Goal: Book appointment/travel/reservation

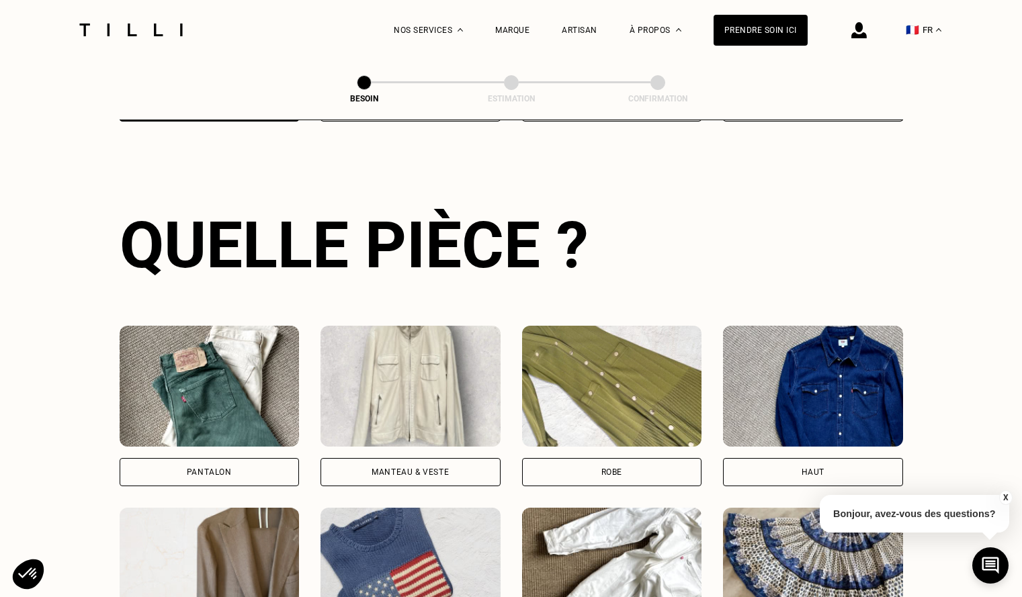
click at [220, 458] on div "Pantalon" at bounding box center [210, 472] width 180 height 28
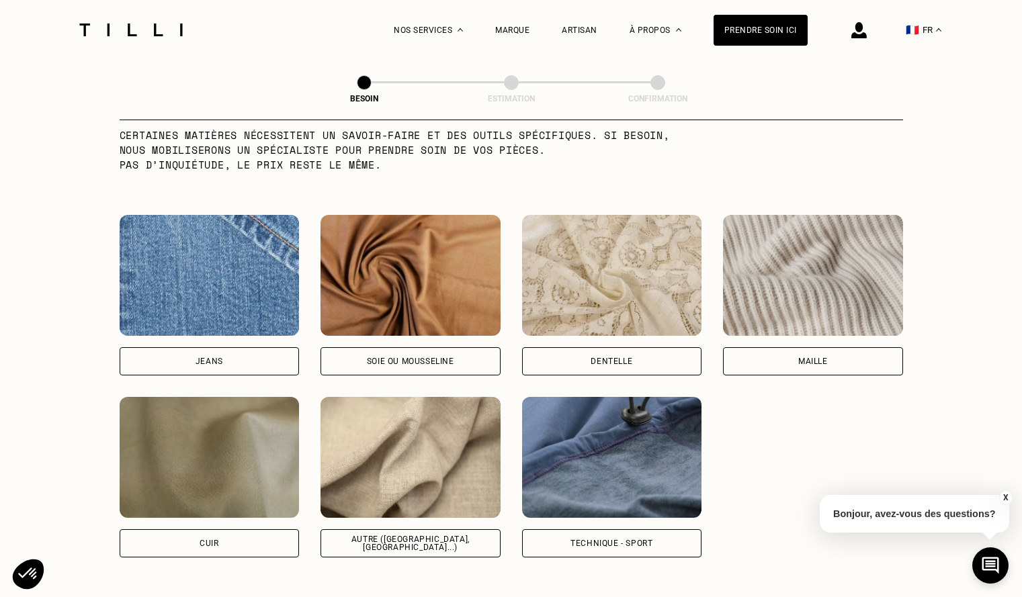
scroll to position [1372, 0]
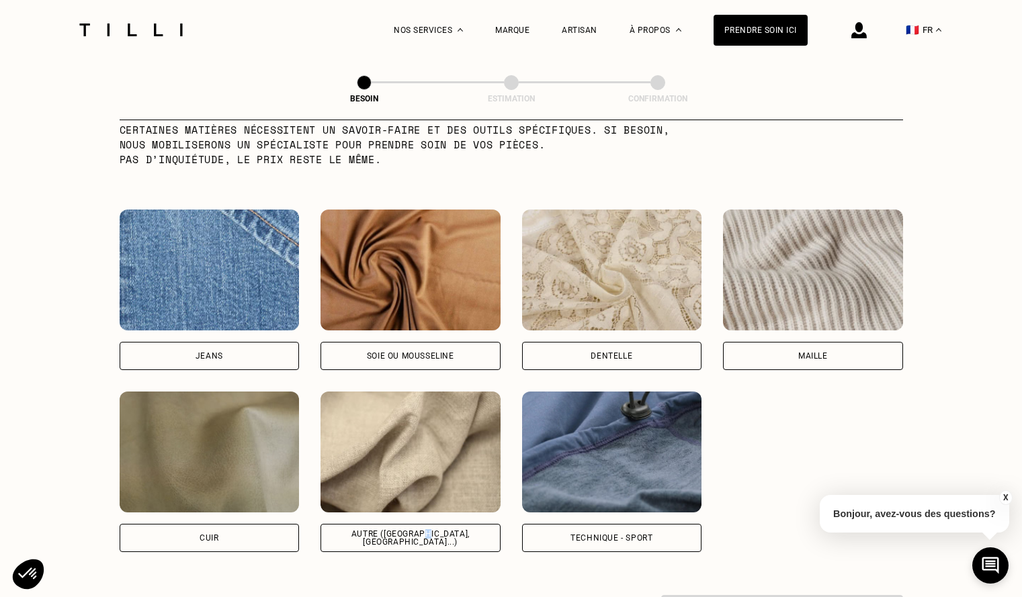
click at [430, 531] on div "Autre ([GEOGRAPHIC_DATA], [GEOGRAPHIC_DATA]...)" at bounding box center [410, 538] width 157 height 16
select select "FR"
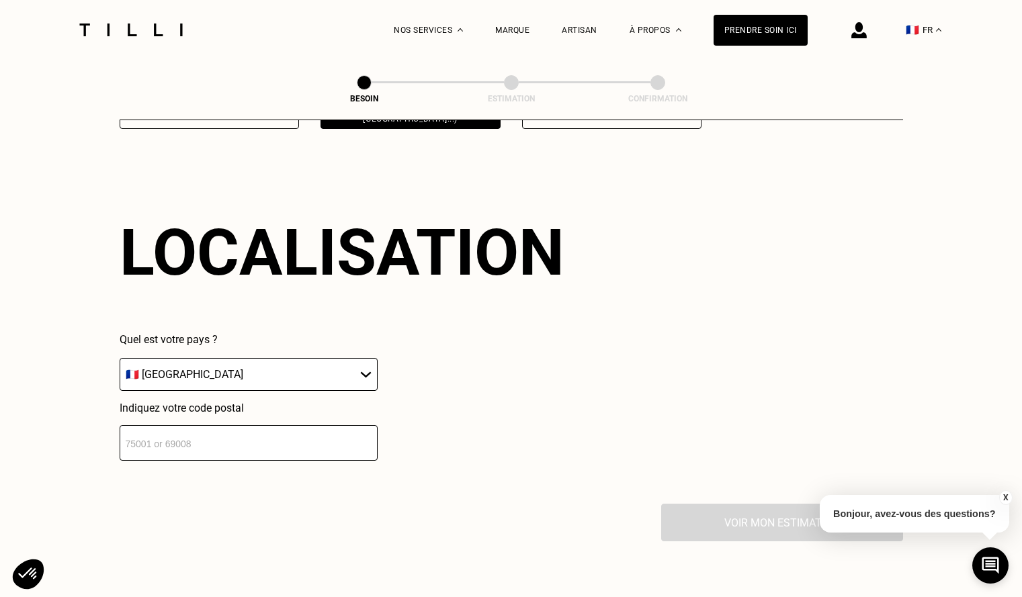
scroll to position [1807, 0]
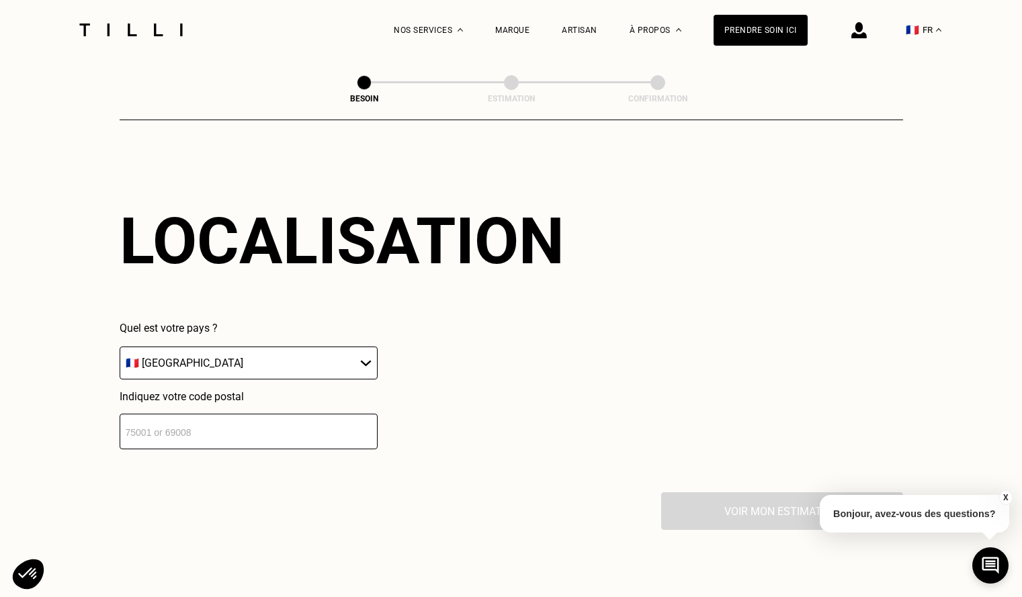
click at [249, 431] on input "number" at bounding box center [249, 432] width 258 height 36
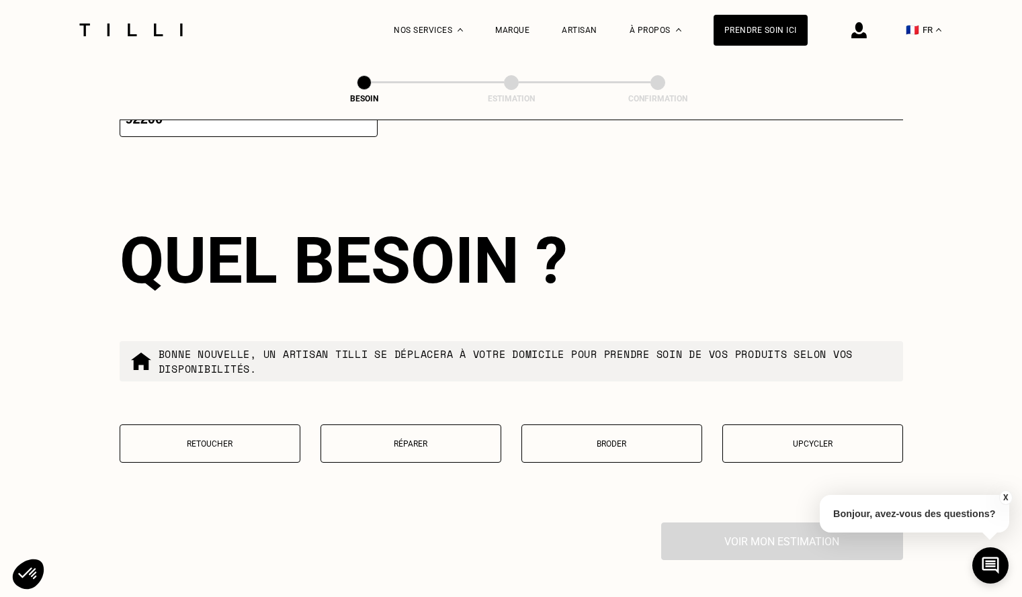
scroll to position [2141, 0]
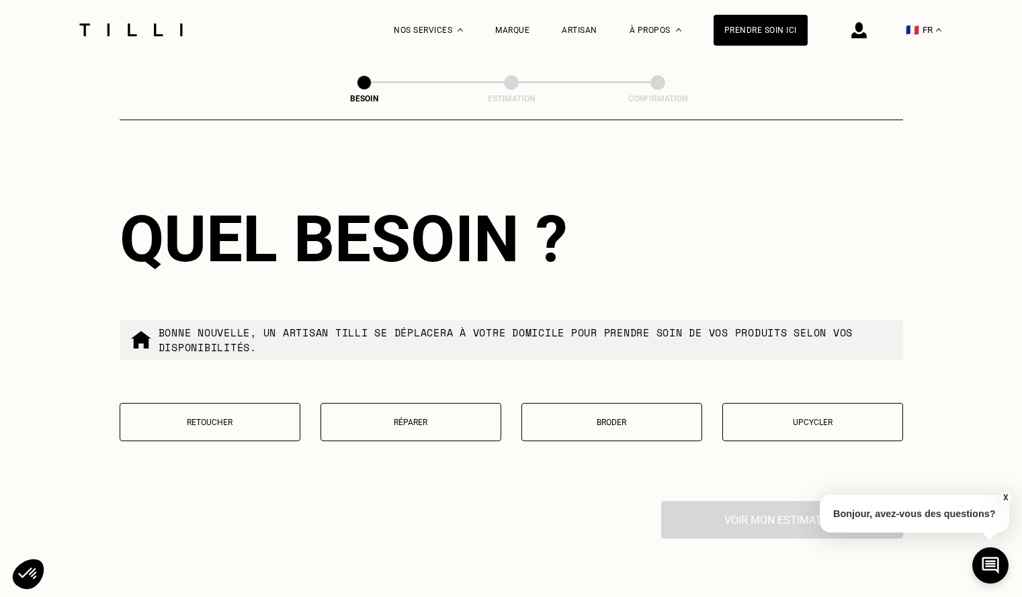
type input "92200"
click at [254, 421] on button "Retoucher" at bounding box center [210, 422] width 181 height 38
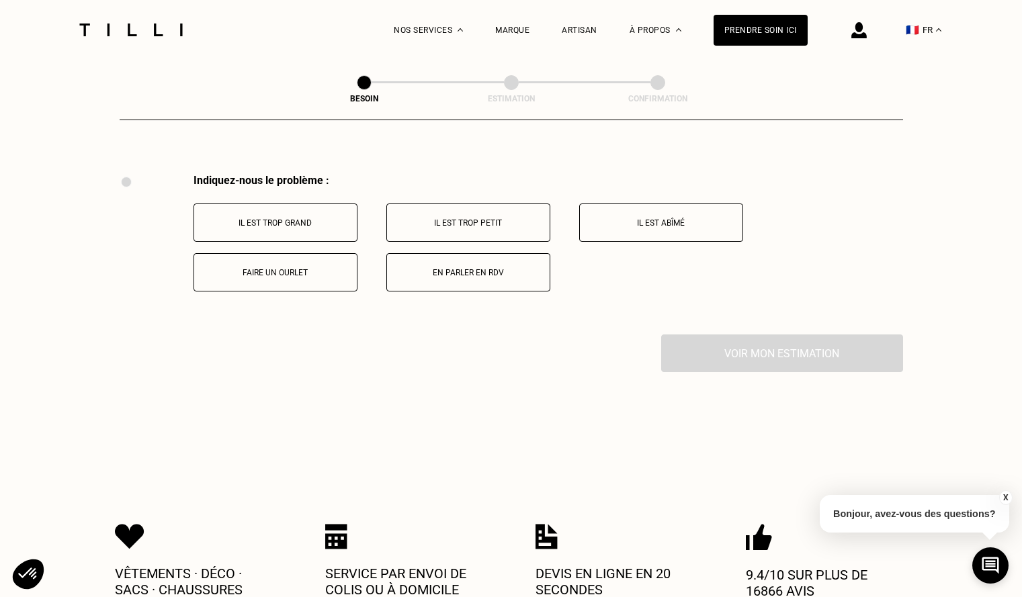
scroll to position [2486, 0]
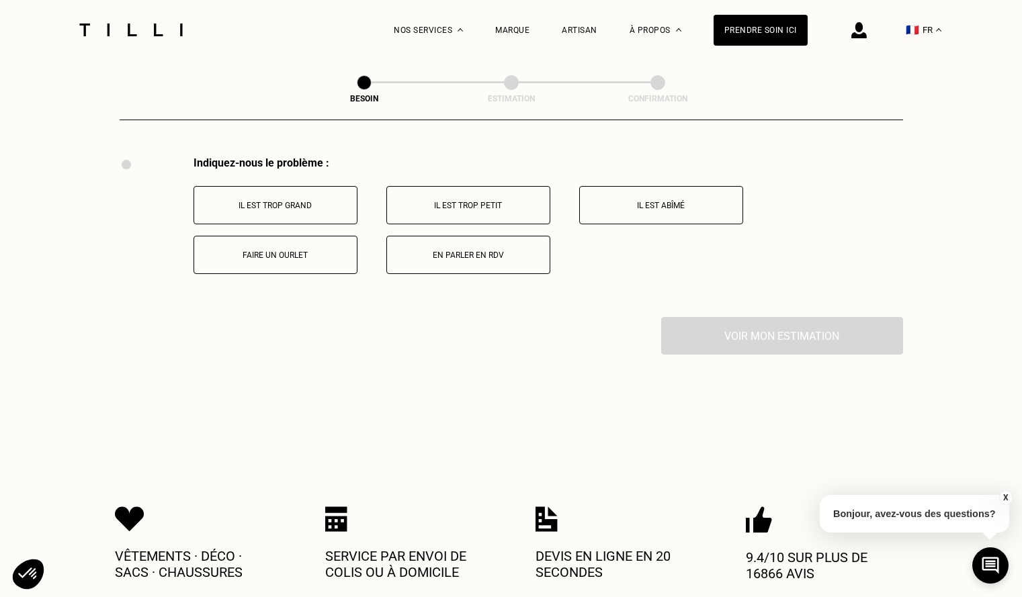
click at [308, 204] on button "Il est trop grand" at bounding box center [276, 205] width 164 height 38
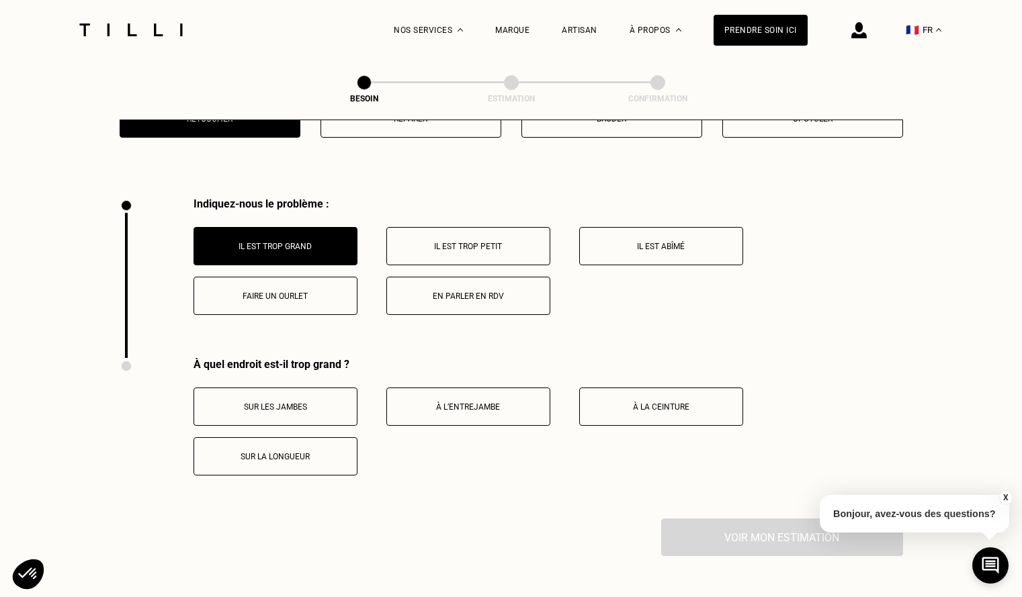
click at [325, 292] on p "Faire un ourlet" at bounding box center [275, 296] width 149 height 9
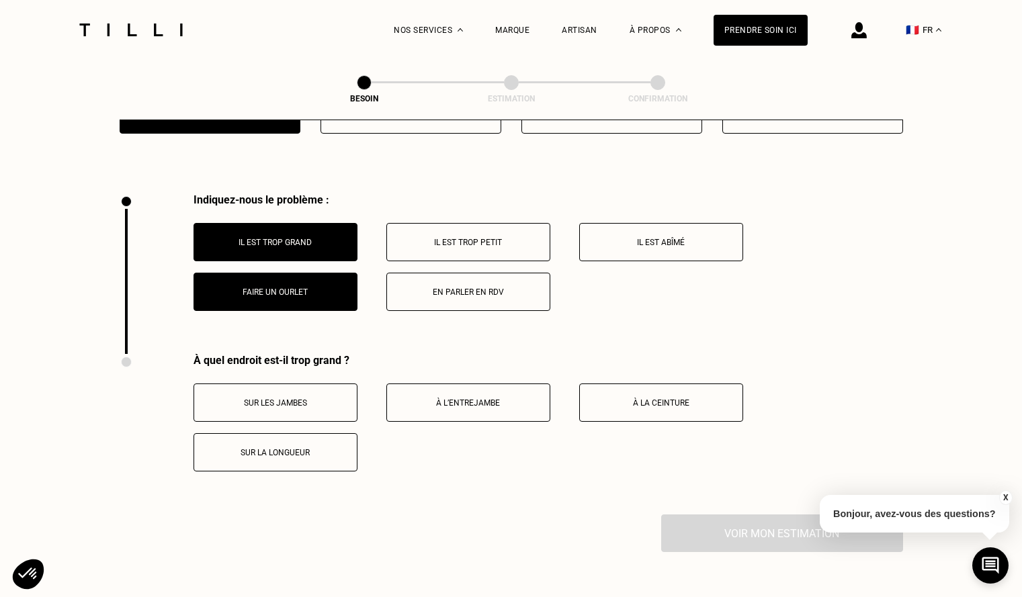
scroll to position [2445, 0]
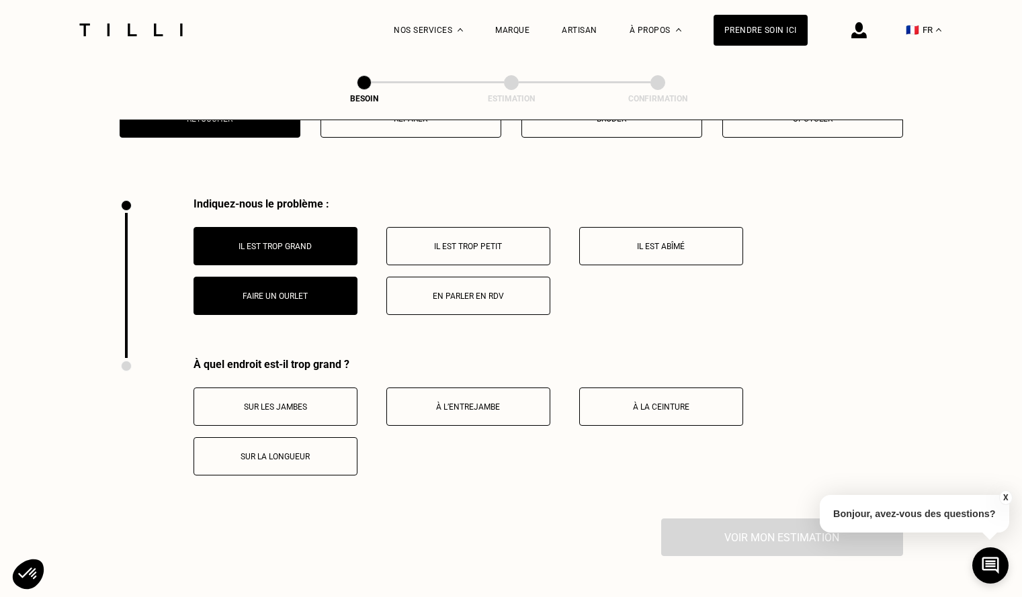
click at [308, 243] on p "Il est trop grand" at bounding box center [275, 246] width 149 height 9
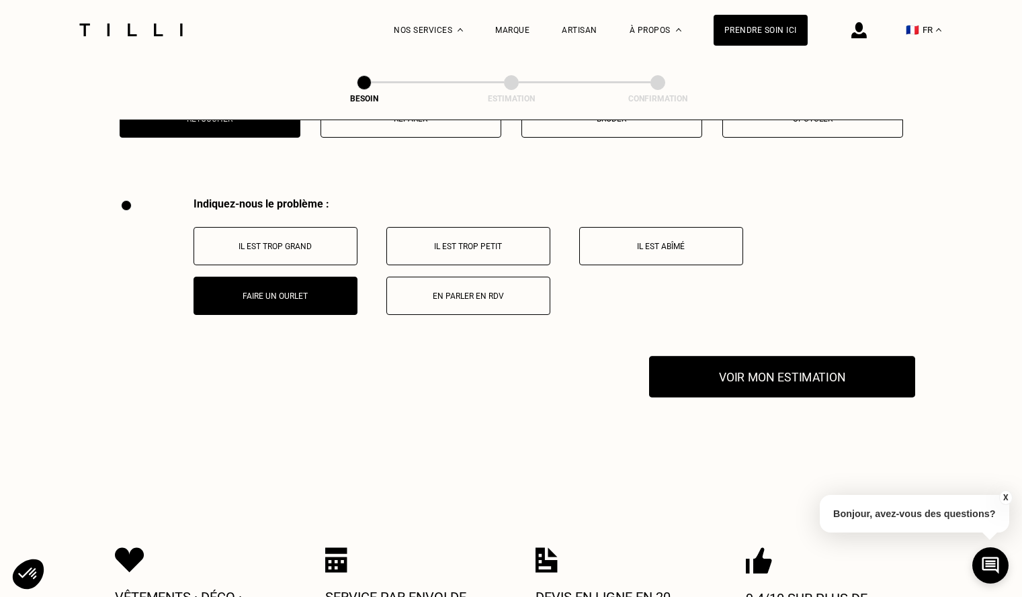
click at [784, 373] on button "Voir mon estimation" at bounding box center [782, 377] width 266 height 42
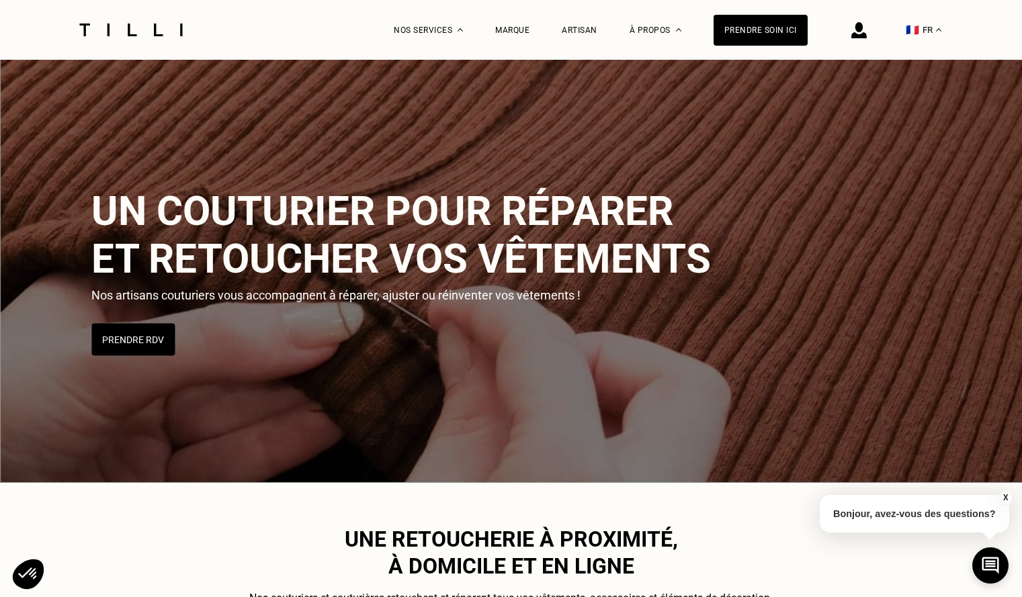
scroll to position [2679, 0]
